Goal: Task Accomplishment & Management: Use online tool/utility

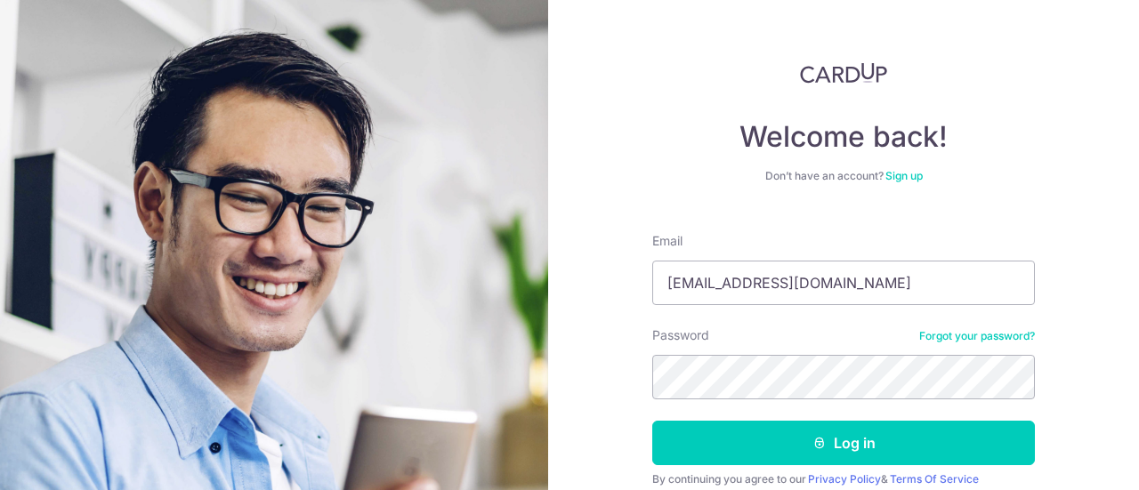
click at [652, 421] on button "Log in" at bounding box center [843, 443] width 383 height 44
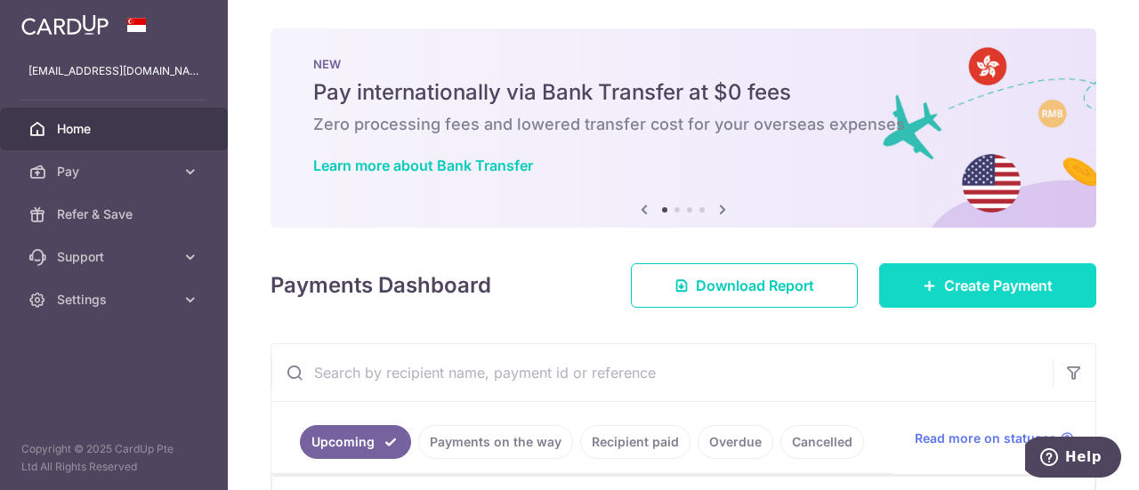
click at [1039, 286] on span "Create Payment" at bounding box center [998, 285] width 109 height 21
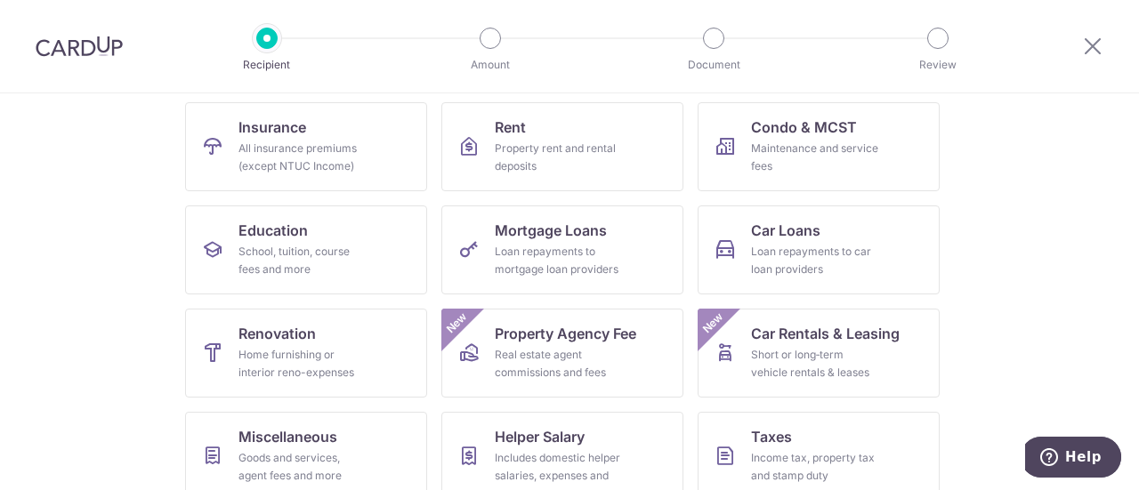
scroll to position [267, 0]
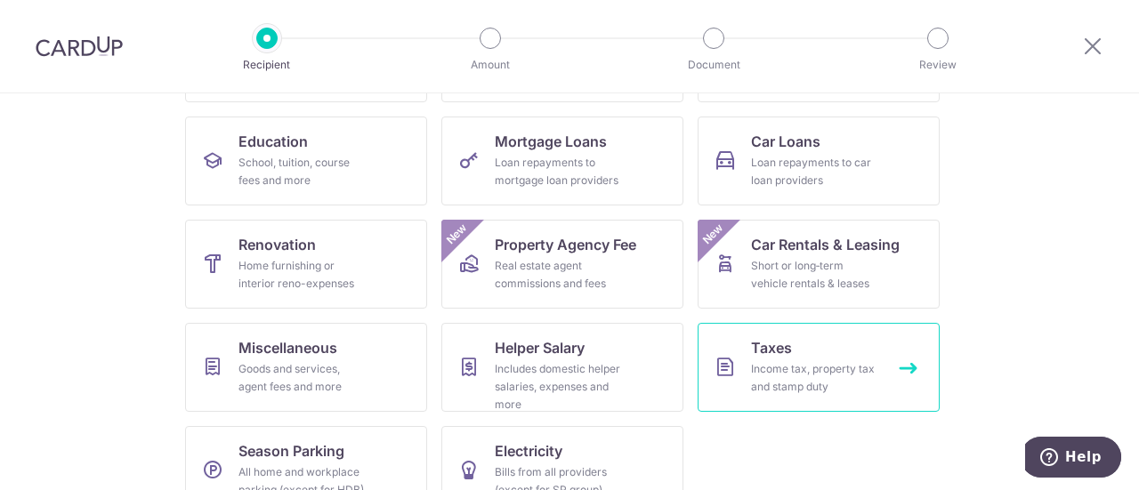
click at [768, 375] on div "Income tax, property tax and stamp duty" at bounding box center [815, 378] width 128 height 36
